Goal: Find specific page/section: Locate a particular part of the current website

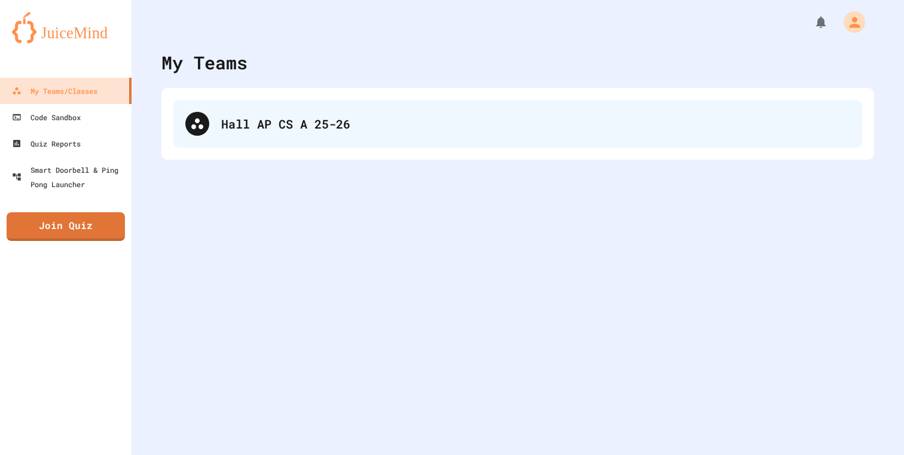
click at [319, 121] on div "Hall AP CS A 25-26" at bounding box center [535, 124] width 629 height 18
